Goal: Task Accomplishment & Management: Manage account settings

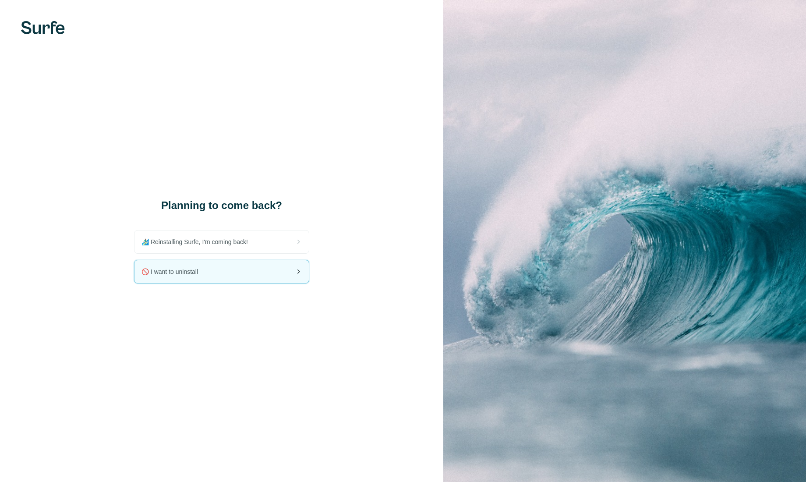
click at [271, 270] on div "🚫 I want to uninstall" at bounding box center [222, 271] width 174 height 23
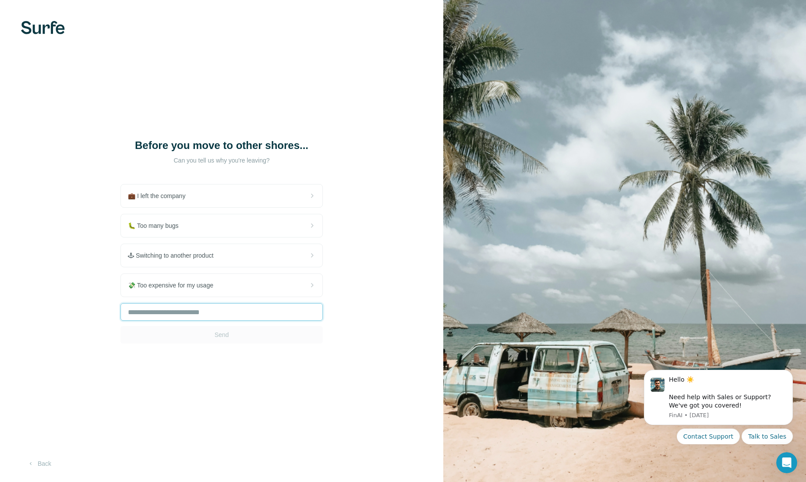
click at [266, 315] on input "text" at bounding box center [222, 312] width 202 height 18
type input "*****"
click at [277, 333] on button "Send" at bounding box center [222, 335] width 202 height 18
